Goal: Task Accomplishment & Management: Use online tool/utility

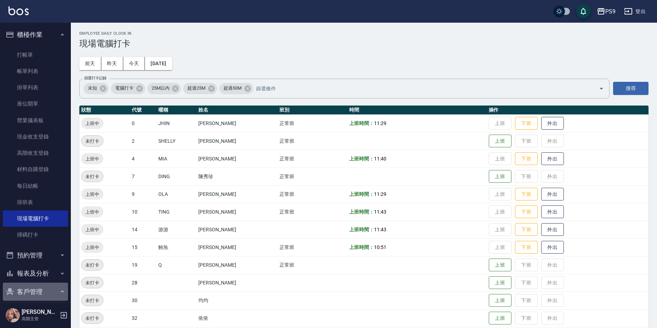
click at [38, 287] on button "客戶管理" at bounding box center [35, 292] width 65 height 18
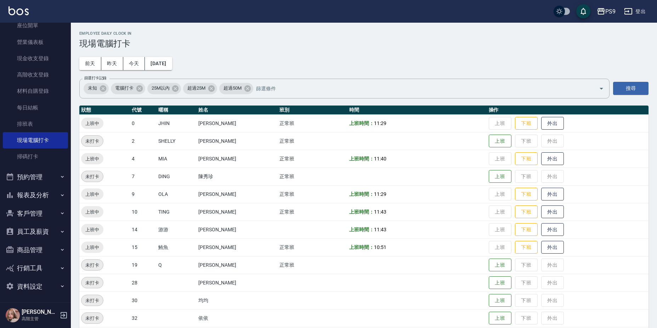
scroll to position [80, 0]
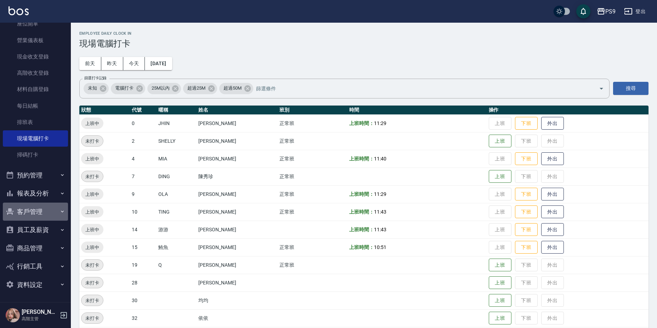
click at [37, 215] on button "客戶管理" at bounding box center [35, 212] width 65 height 18
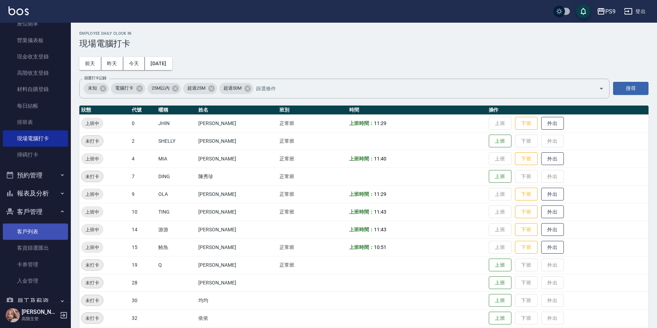
click at [39, 228] on link "客戶列表" at bounding box center [35, 231] width 65 height 16
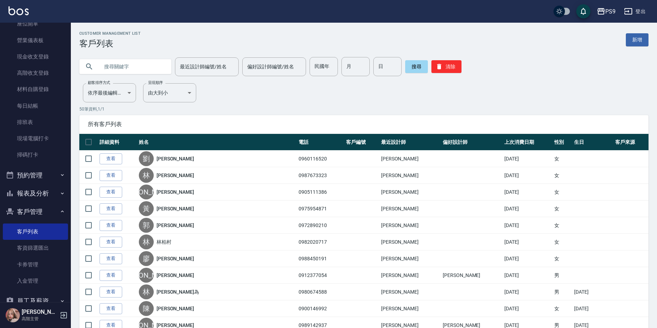
click at [135, 64] on input "text" at bounding box center [132, 66] width 67 height 19
type input "ㄏ"
type input "廖"
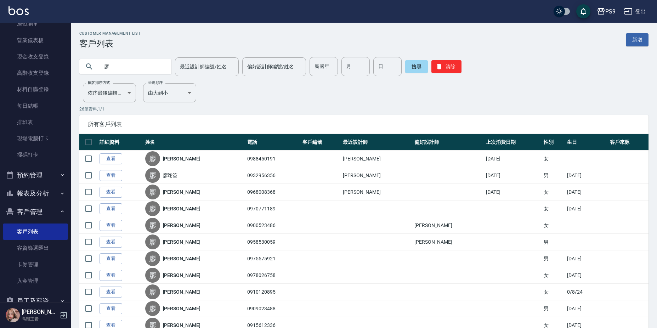
click at [185, 191] on link "[PERSON_NAME]" at bounding box center [182, 191] width 38 height 7
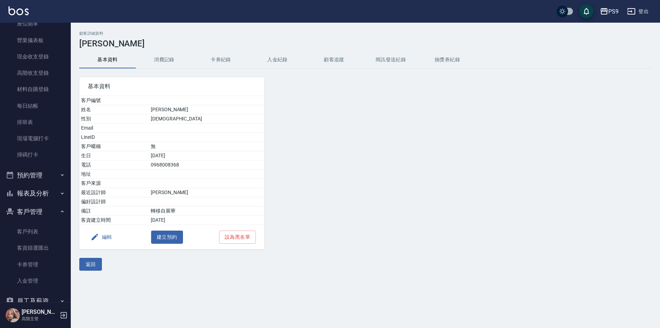
click at [274, 59] on button "入金紀錄" at bounding box center [277, 59] width 57 height 17
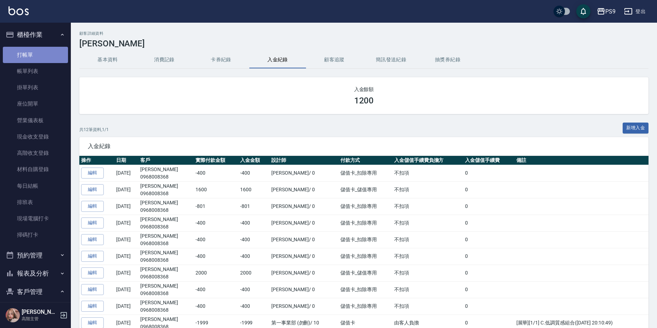
click at [43, 53] on link "打帳單" at bounding box center [35, 55] width 65 height 16
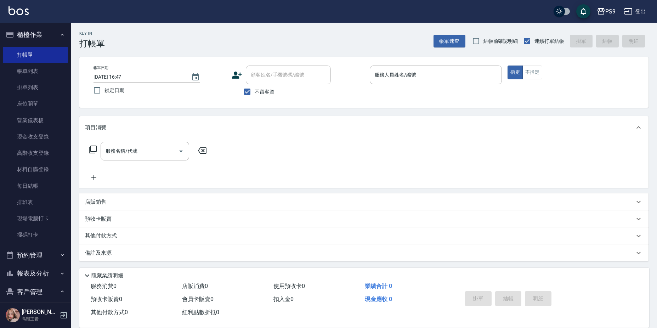
click at [270, 93] on span "不留客資" at bounding box center [265, 91] width 20 height 7
click at [255, 93] on input "不留客資" at bounding box center [247, 91] width 15 height 15
checkbox input "false"
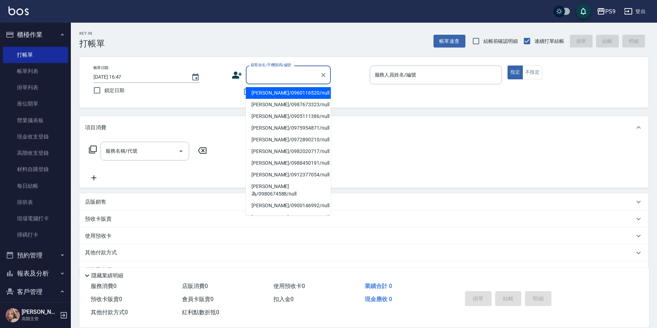
click at [277, 78] on input "顧客姓名/手機號碼/編號" at bounding box center [283, 75] width 68 height 12
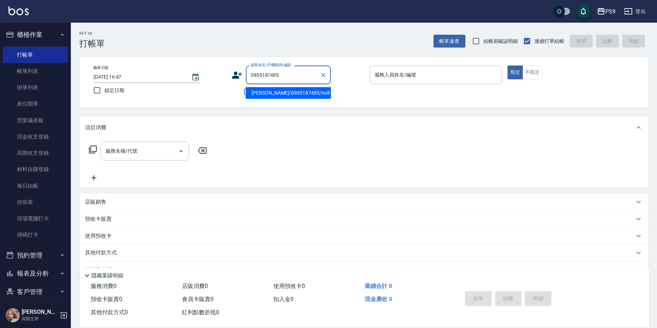
type input "[PERSON_NAME]/0905187485/null"
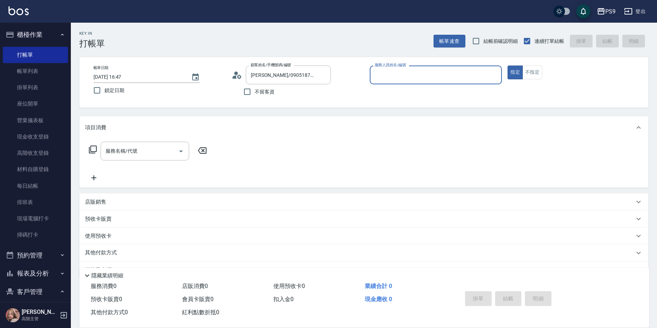
type input "JHIN-0"
